Goal: Check status: Check status

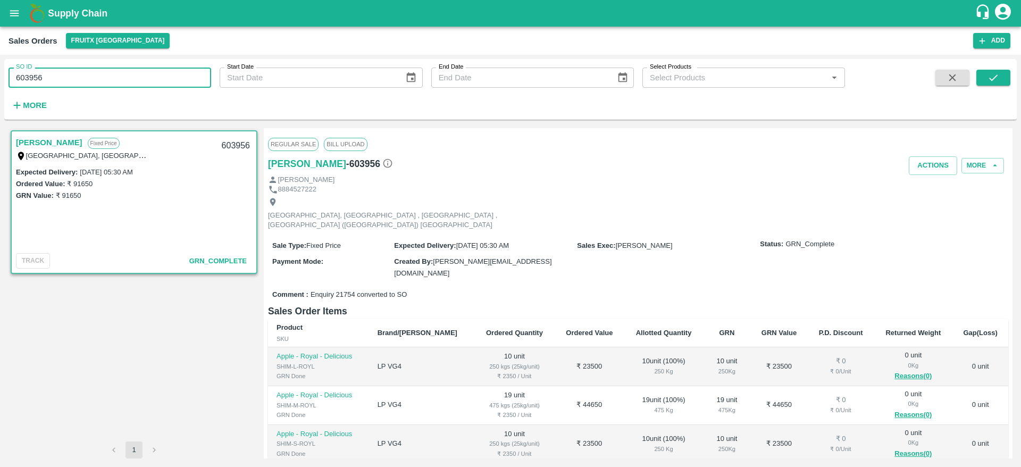
click at [0, 77] on div "SO ID 603956 SO ID Start Date Start Date End Date End Date Select Products Sele…" at bounding box center [510, 261] width 1021 height 412
type input "603922"
click at [995, 76] on icon "submit" at bounding box center [994, 78] width 12 height 12
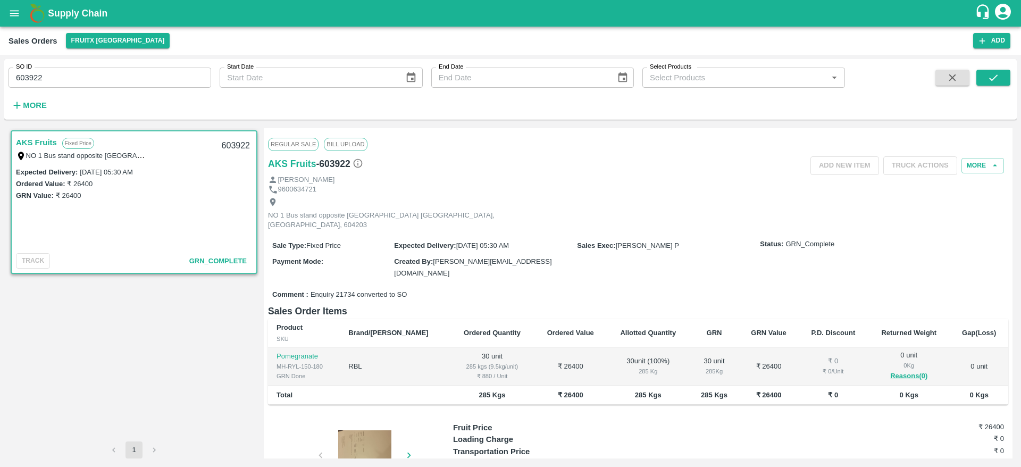
click at [371, 430] on div at bounding box center [365, 456] width 80 height 53
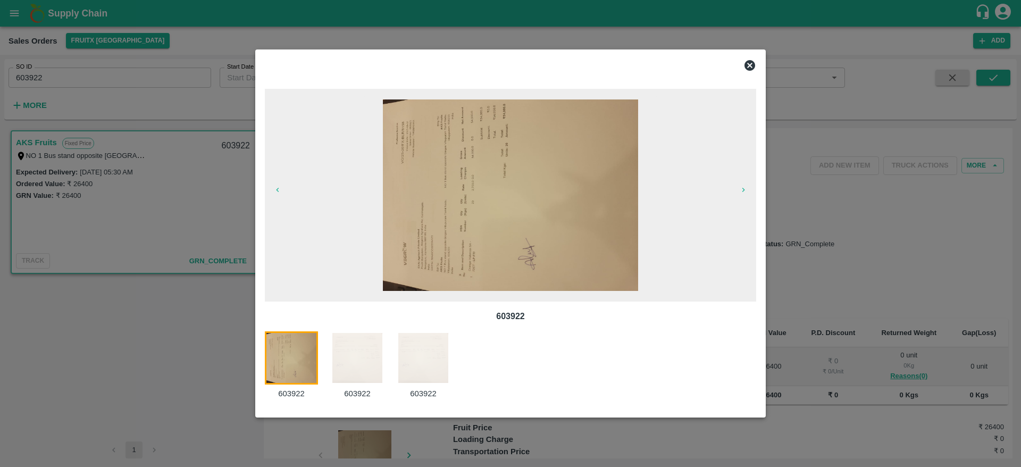
click at [343, 343] on img at bounding box center [357, 357] width 53 height 53
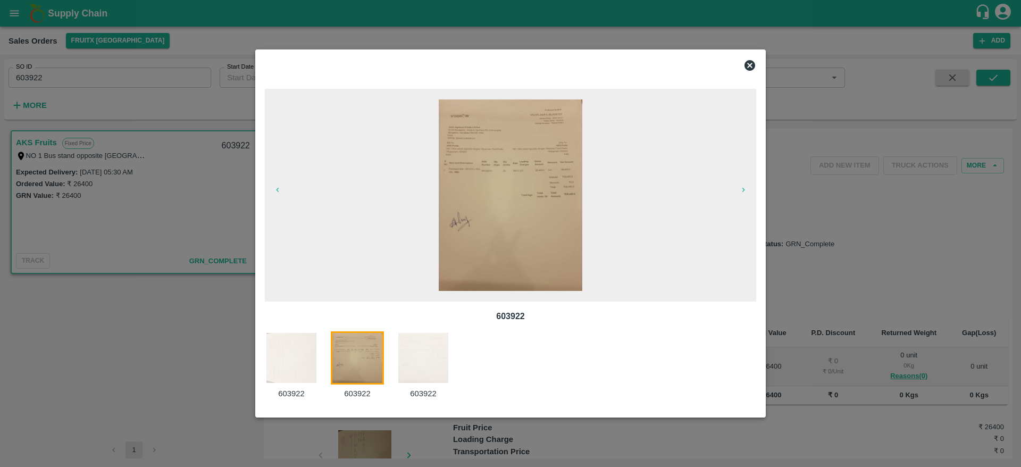
click at [433, 354] on img at bounding box center [423, 357] width 53 height 53
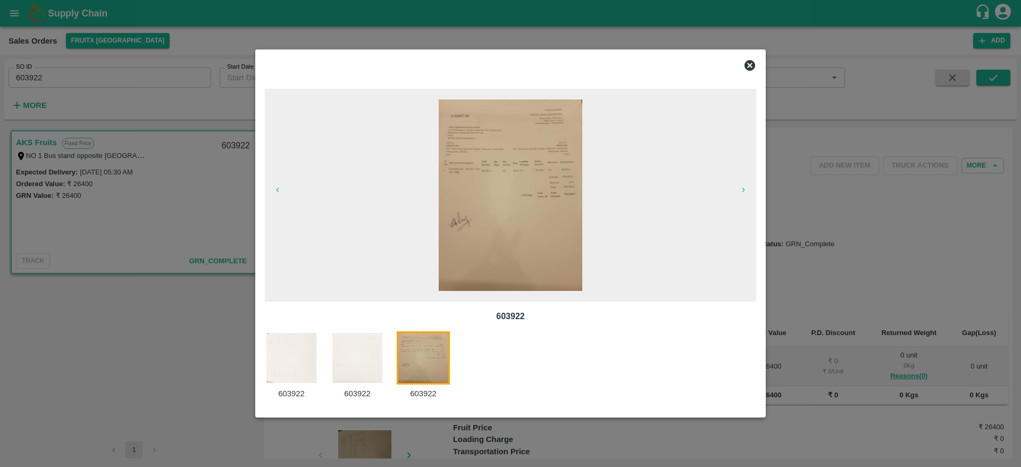
click at [352, 347] on img at bounding box center [357, 357] width 53 height 53
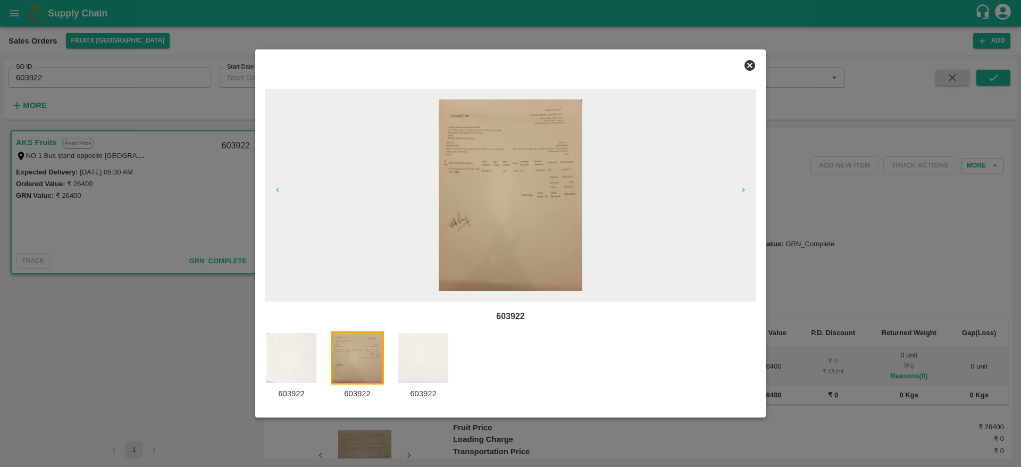
click at [302, 361] on img at bounding box center [291, 357] width 53 height 53
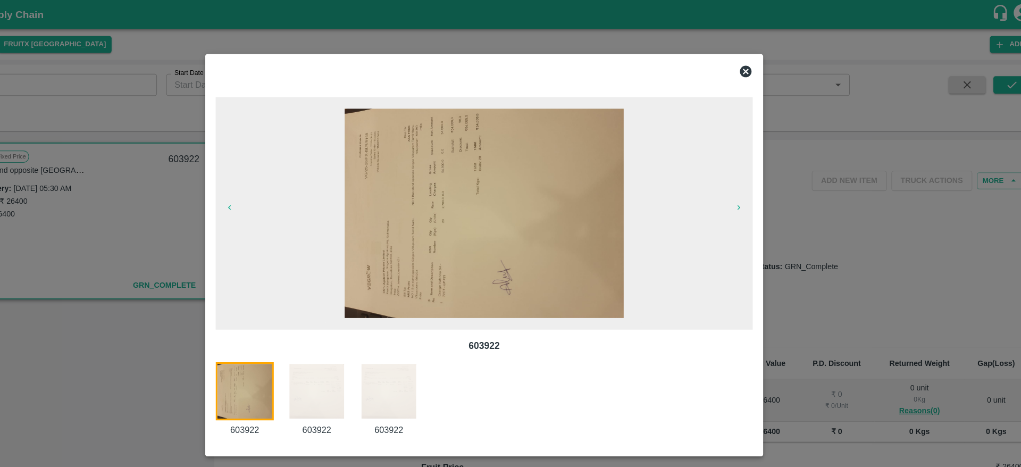
click at [752, 62] on icon at bounding box center [750, 65] width 11 height 11
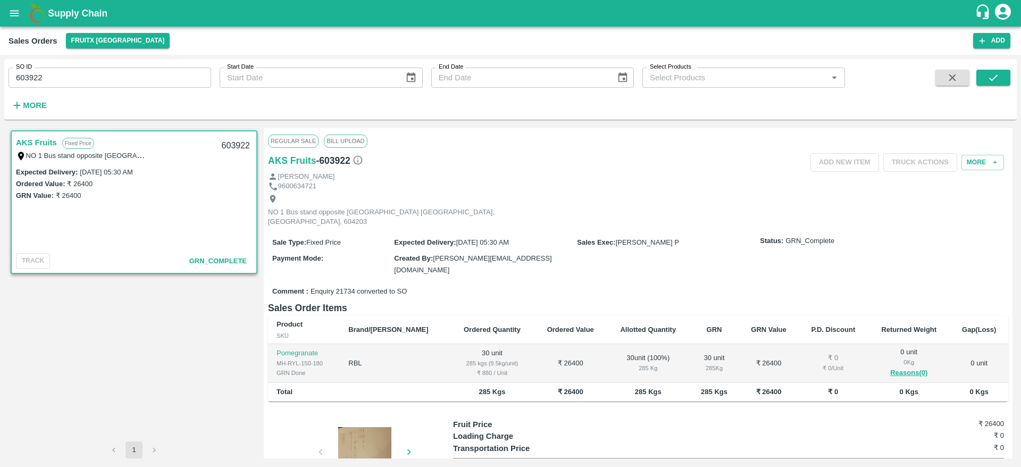
scroll to position [46, 0]
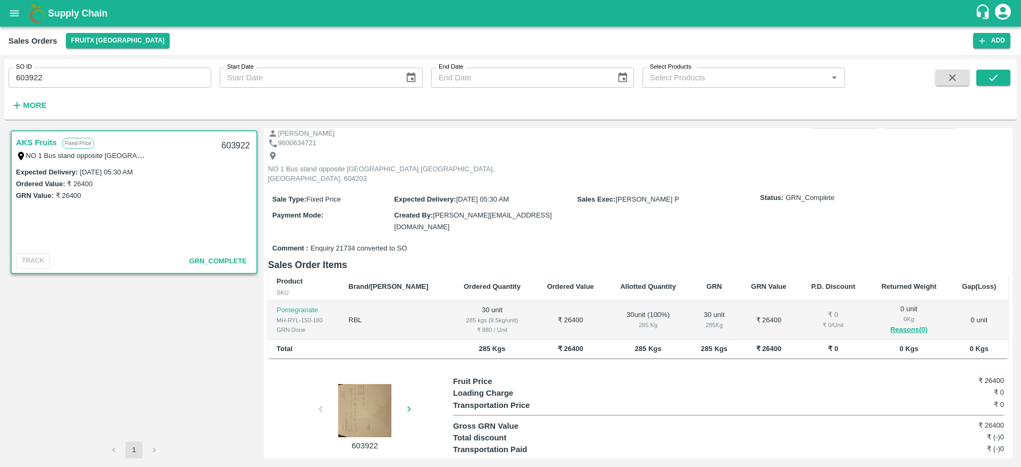
click at [369, 384] on div at bounding box center [365, 410] width 80 height 53
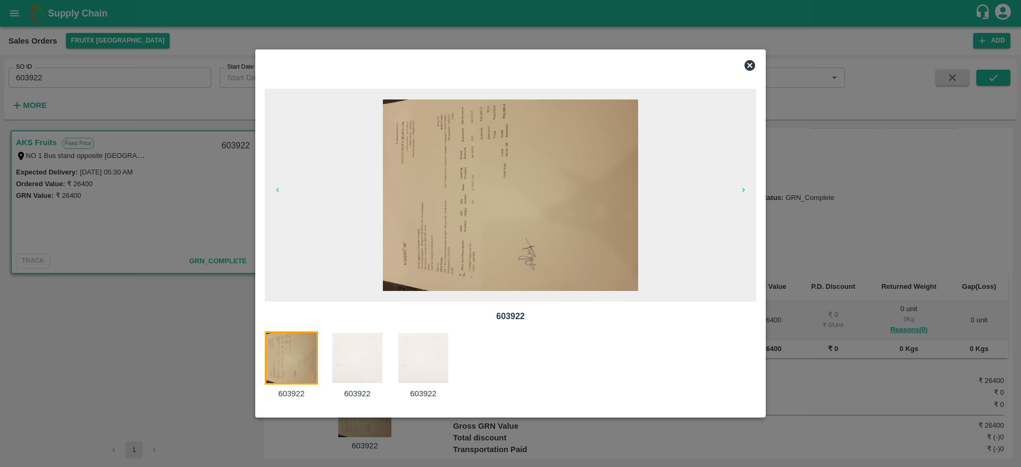
click at [353, 351] on img at bounding box center [357, 357] width 53 height 53
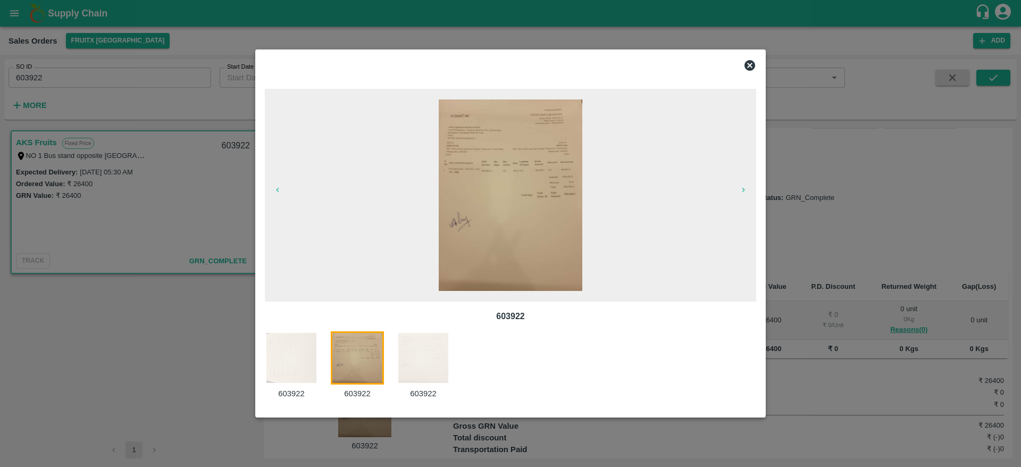
click at [428, 362] on img at bounding box center [423, 357] width 53 height 53
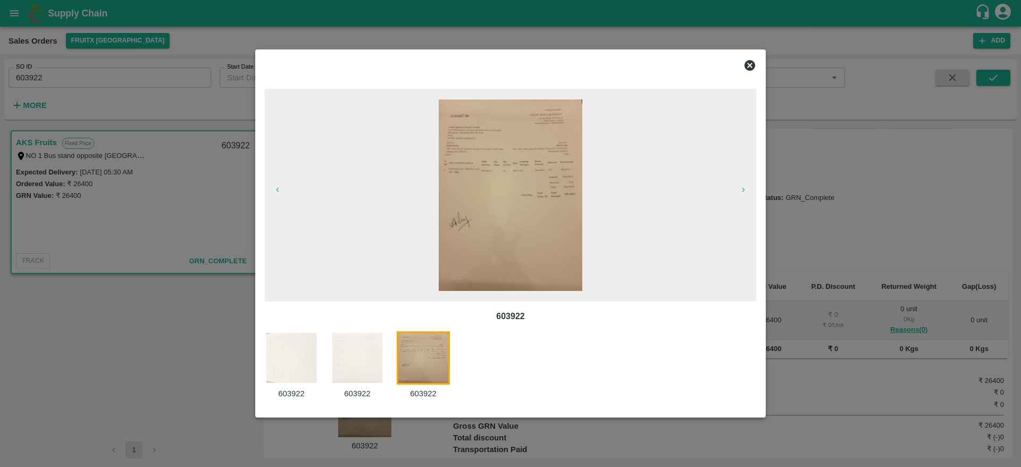
click at [81, 62] on div at bounding box center [510, 233] width 1021 height 467
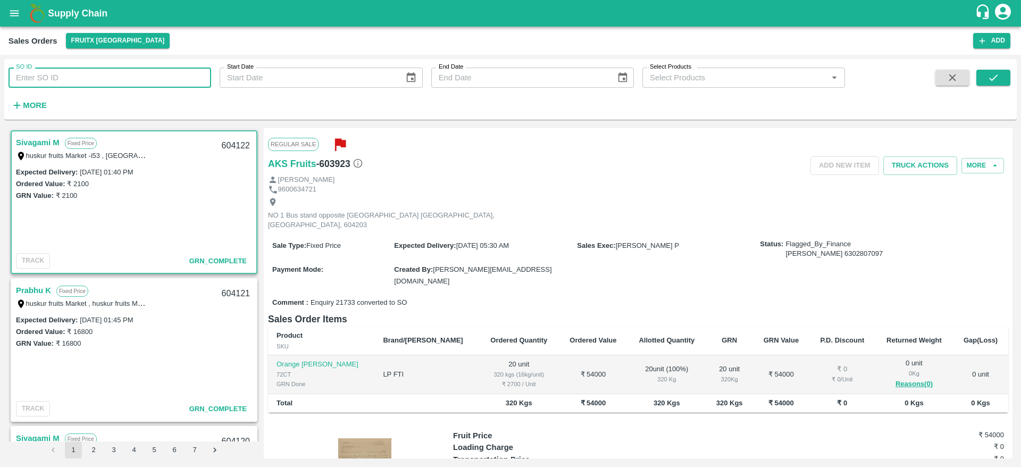
click at [71, 75] on input "SO ID" at bounding box center [110, 78] width 203 height 20
paste input "603923"
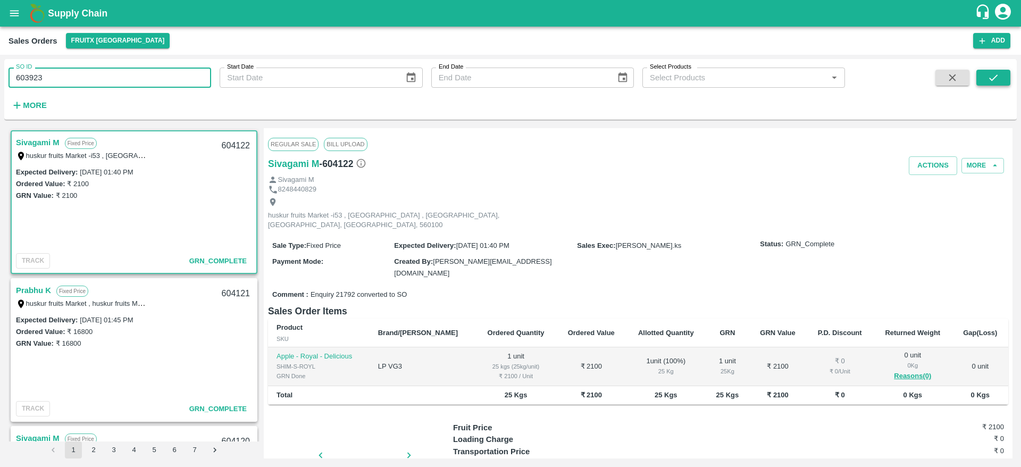
type input "603923"
click at [996, 80] on icon "submit" at bounding box center [994, 78] width 12 height 12
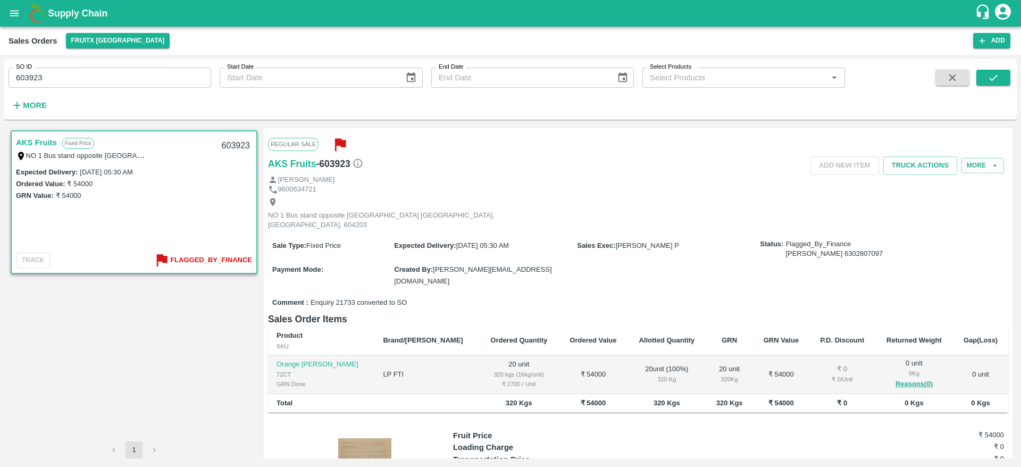
click at [356, 438] on div at bounding box center [365, 464] width 80 height 53
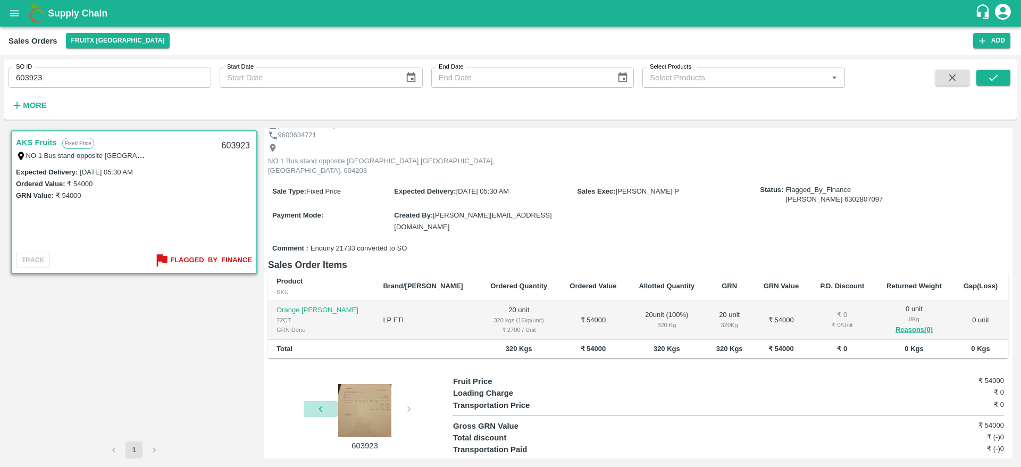
click at [316, 403] on icon "button" at bounding box center [321, 409] width 12 height 12
click at [366, 384] on div at bounding box center [365, 410] width 80 height 53
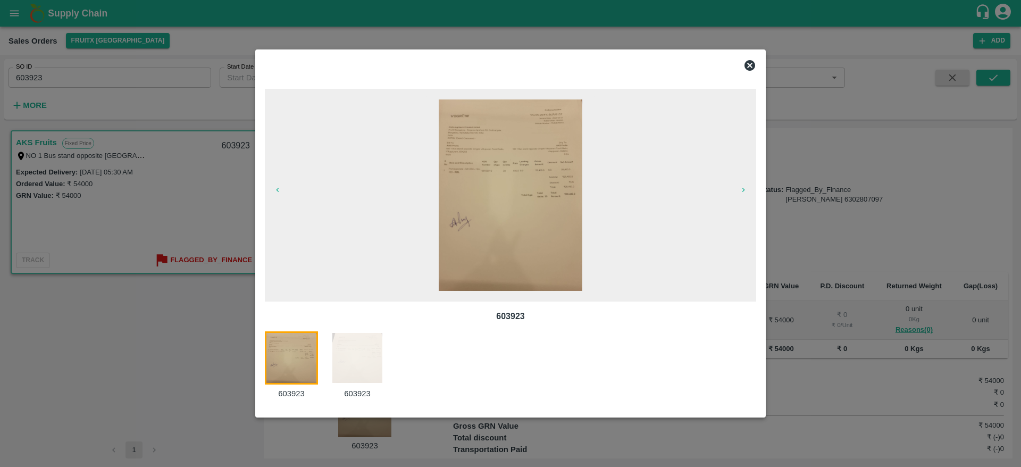
click at [363, 337] on img at bounding box center [357, 357] width 53 height 53
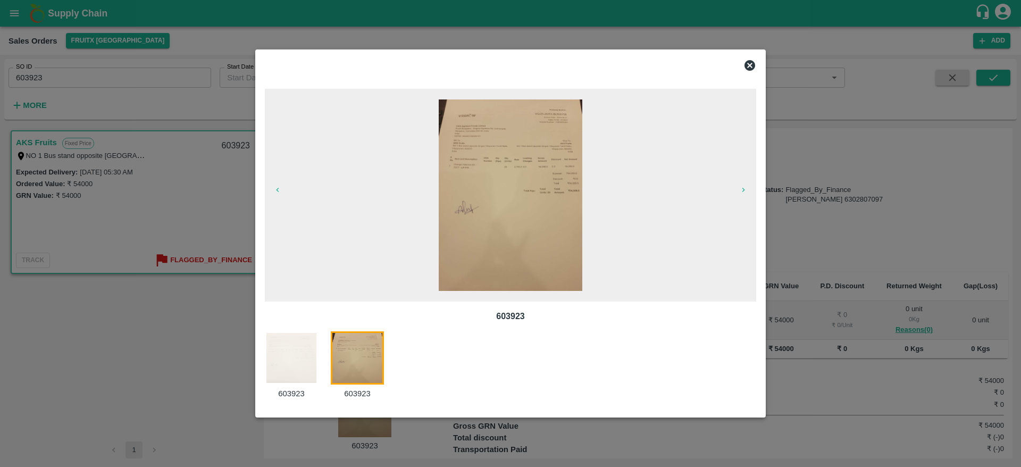
click at [315, 344] on img at bounding box center [291, 357] width 53 height 53
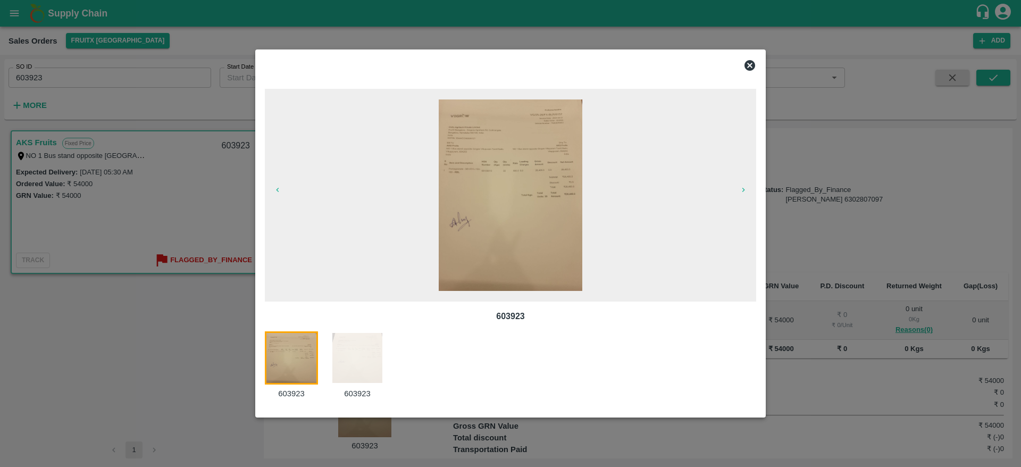
click at [293, 348] on img at bounding box center [291, 357] width 53 height 53
click at [364, 335] on img at bounding box center [357, 357] width 53 height 53
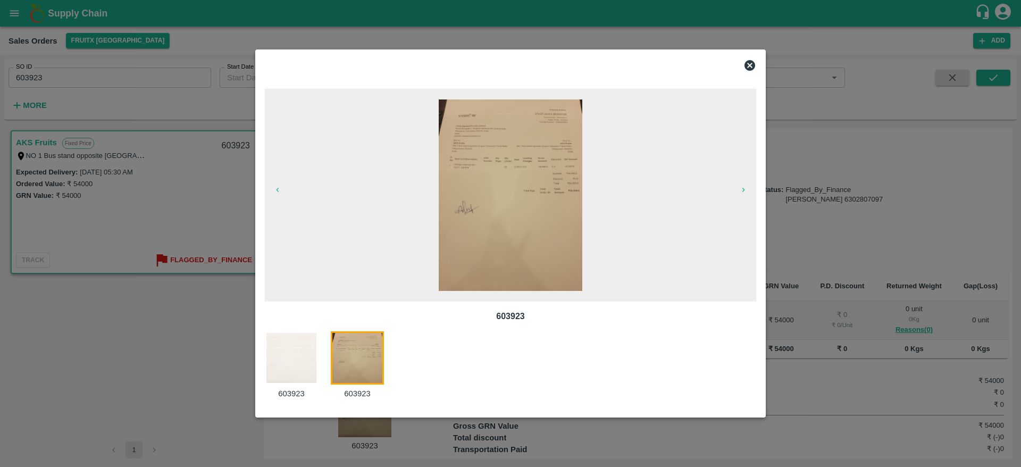
click at [295, 336] on img at bounding box center [291, 357] width 53 height 53
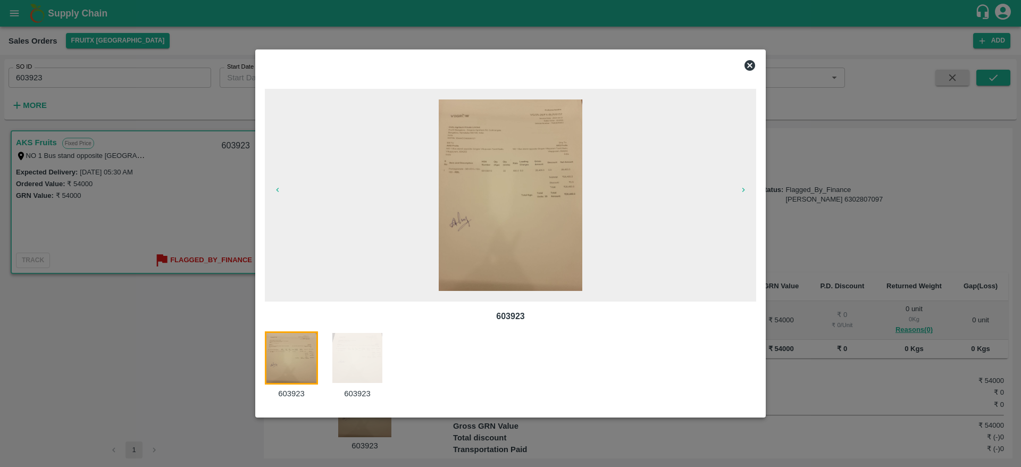
click at [360, 343] on img at bounding box center [357, 357] width 53 height 53
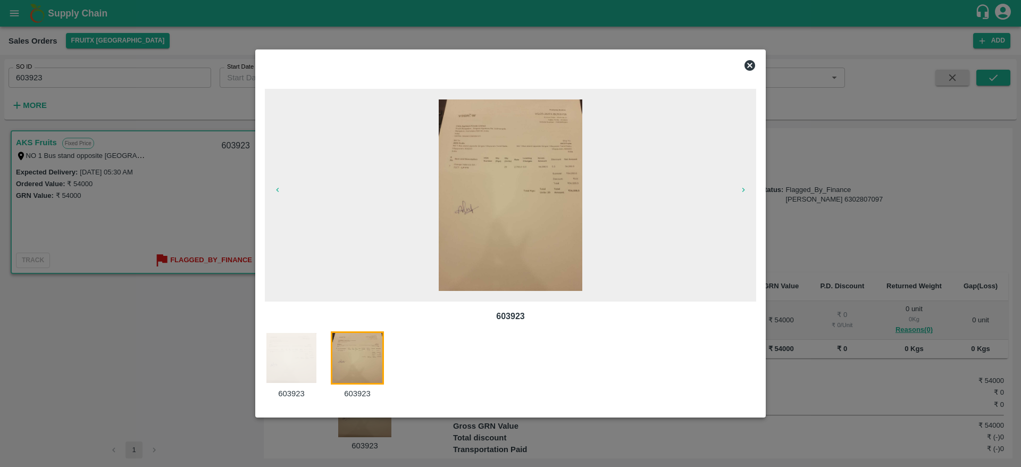
click at [280, 368] on img at bounding box center [291, 357] width 53 height 53
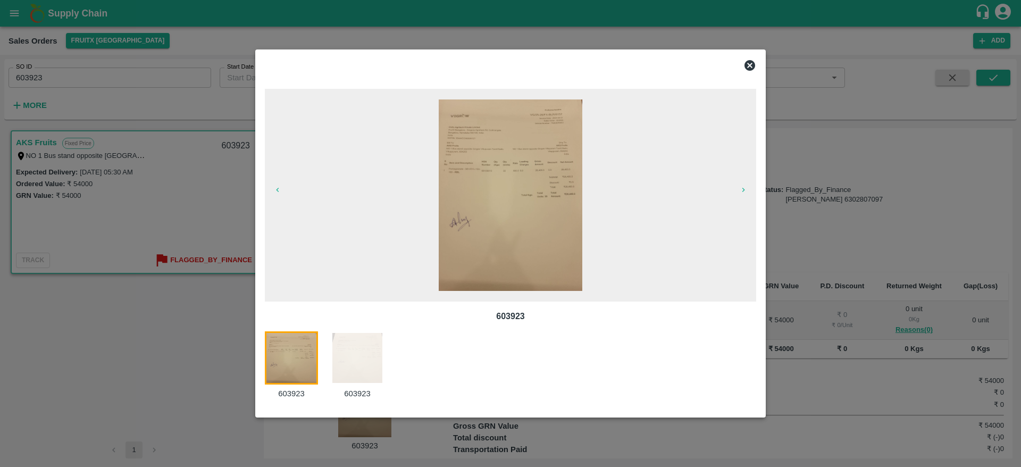
scroll to position [0, 0]
click at [334, 345] on img at bounding box center [357, 357] width 53 height 53
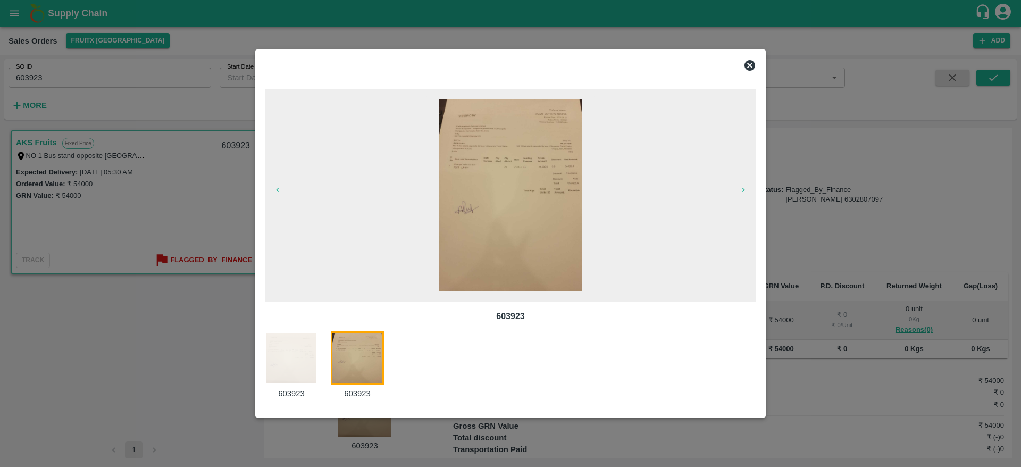
click at [291, 354] on img at bounding box center [291, 357] width 53 height 53
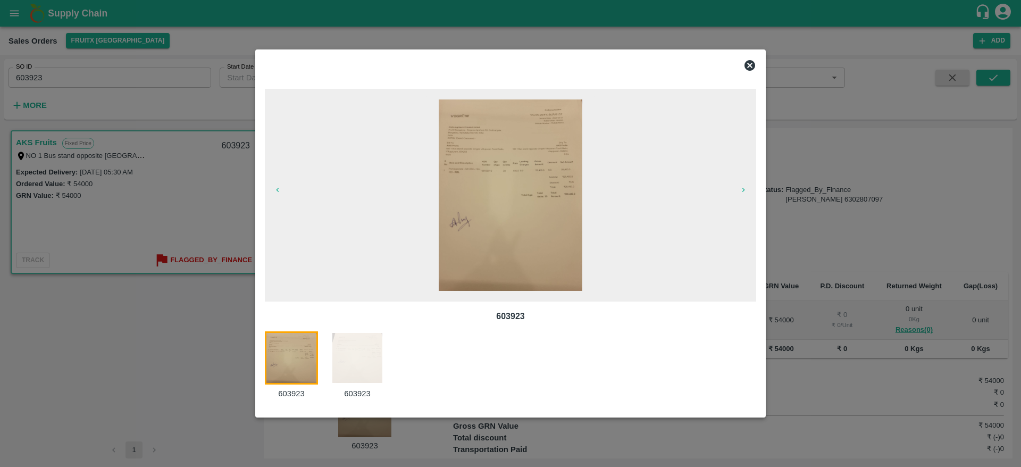
click at [135, 327] on div at bounding box center [510, 233] width 1021 height 467
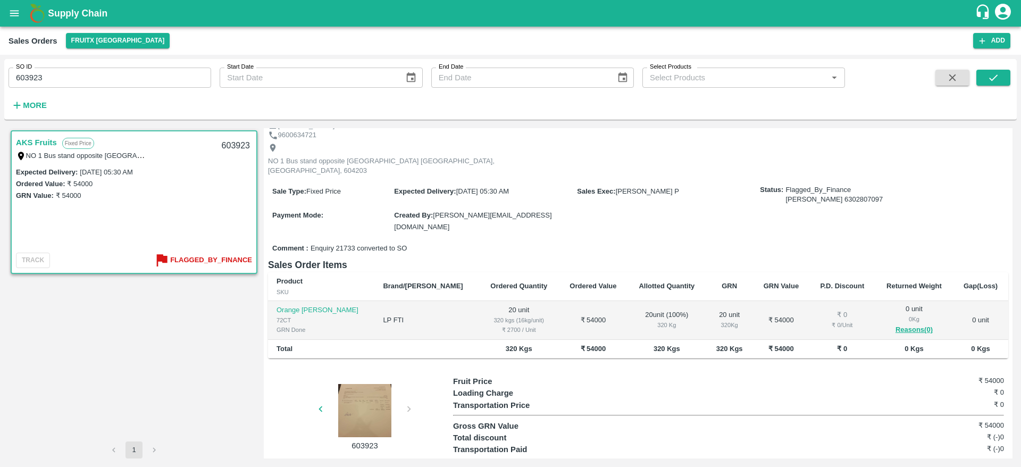
click at [404, 386] on div at bounding box center [365, 410] width 80 height 53
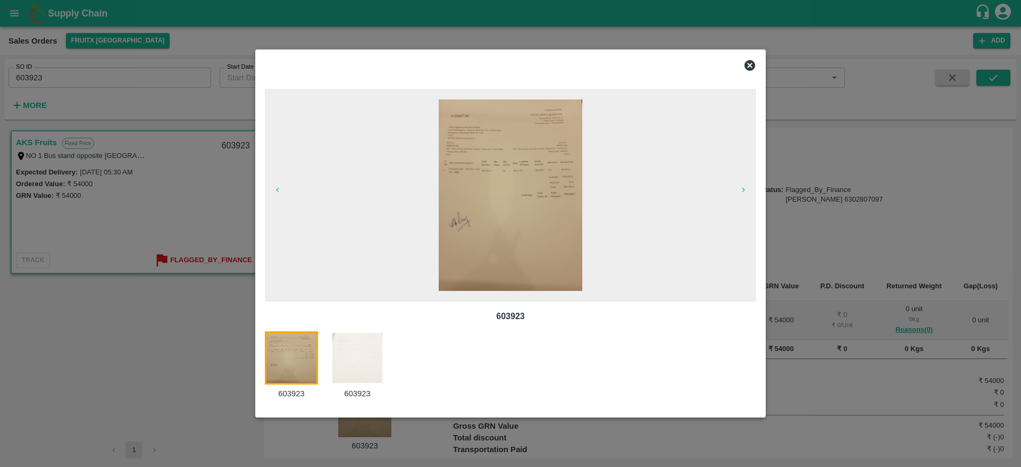
click at [355, 364] on img at bounding box center [357, 357] width 53 height 53
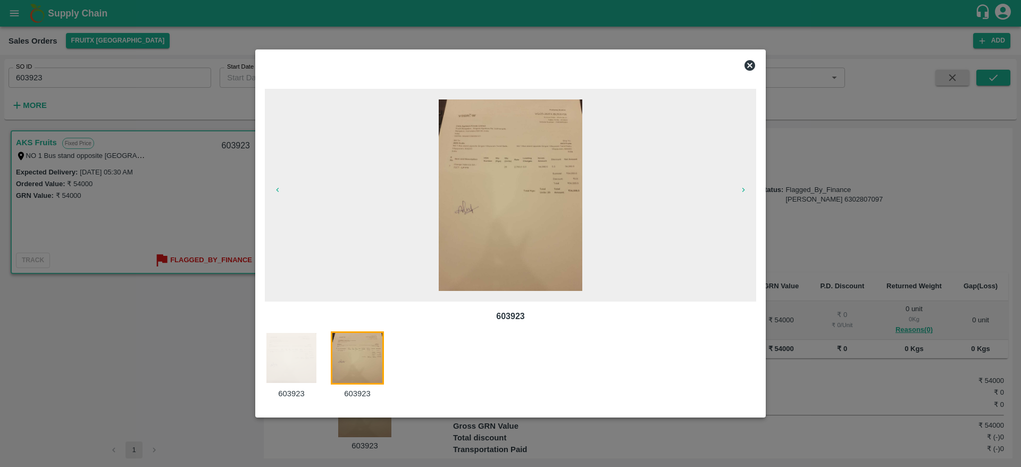
click at [184, 266] on div at bounding box center [510, 233] width 1021 height 467
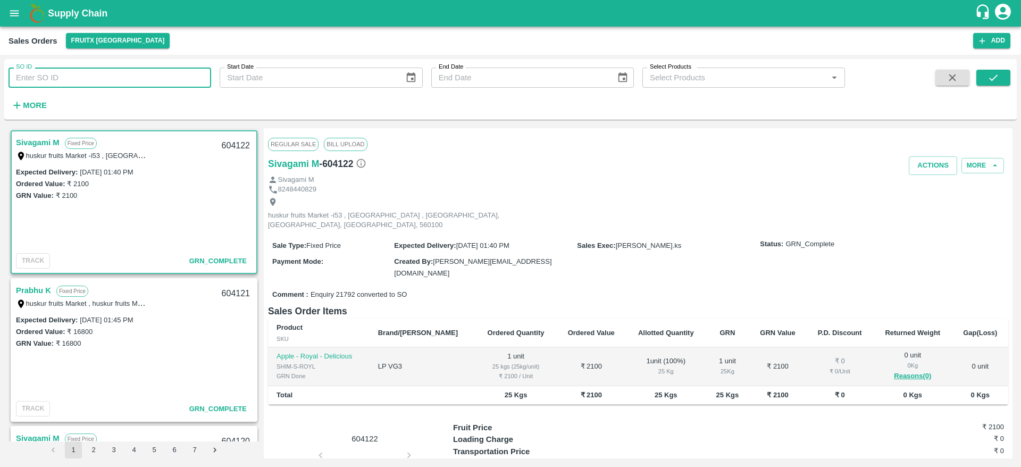
click at [65, 82] on input "SO ID" at bounding box center [110, 78] width 203 height 20
click at [988, 83] on icon "submit" at bounding box center [994, 78] width 12 height 12
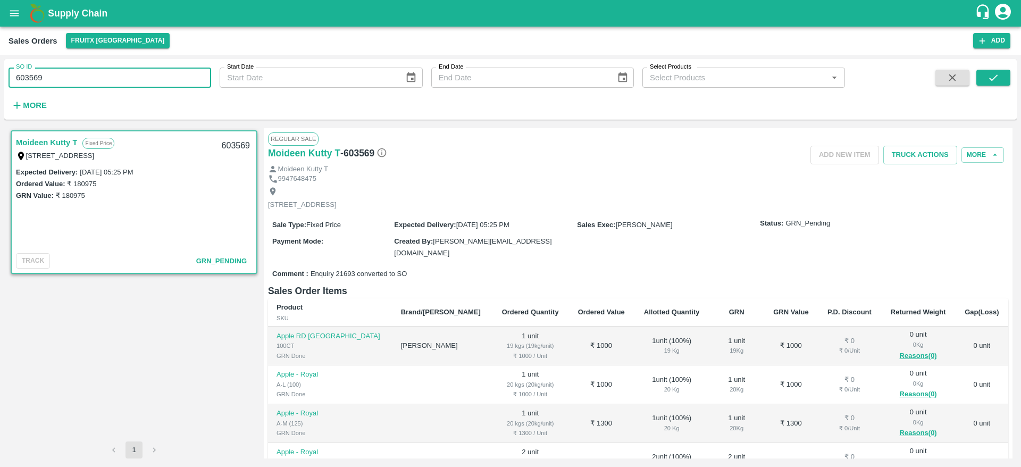
drag, startPoint x: 53, startPoint y: 78, endPoint x: 0, endPoint y: 85, distance: 53.6
click at [0, 85] on div "SO ID 603569 SO ID Start Date Start Date End Date End Date Select Products Sele…" at bounding box center [510, 261] width 1021 height 412
paste input "text"
type input "603090"
click at [999, 77] on icon "submit" at bounding box center [994, 78] width 12 height 12
